Goal: Information Seeking & Learning: Understand process/instructions

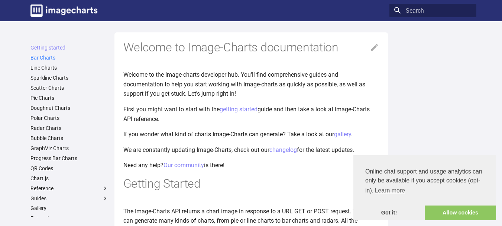
click at [57, 57] on link "Bar Charts" at bounding box center [69, 57] width 78 height 7
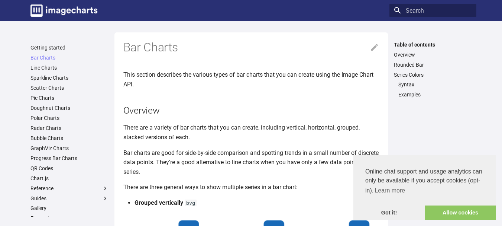
click at [59, 79] on link "Sparkline Charts" at bounding box center [69, 77] width 78 height 7
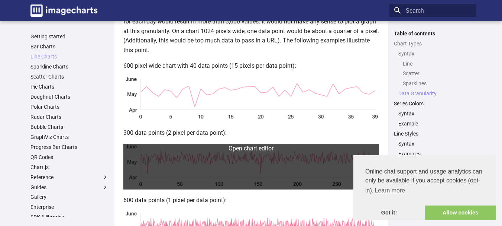
scroll to position [1008, 0]
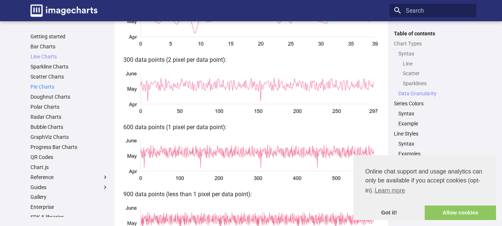
click at [52, 89] on link "Pie Charts" at bounding box center [69, 86] width 78 height 7
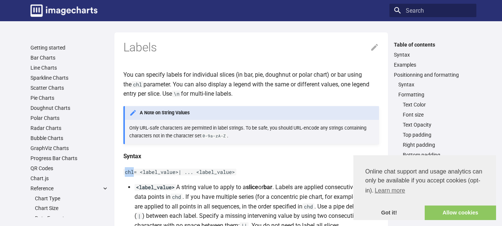
drag, startPoint x: 126, startPoint y: 172, endPoint x: 133, endPoint y: 174, distance: 6.9
click at [133, 174] on code "chl= <label_value>| ... <label_value>" at bounding box center [179, 171] width 113 height 7
copy code "chl"
click at [178, 175] on code "chl= <label_value>| ... <label_value>" at bounding box center [179, 171] width 113 height 7
